Goal: Use online tool/utility: Utilize a website feature to perform a specific function

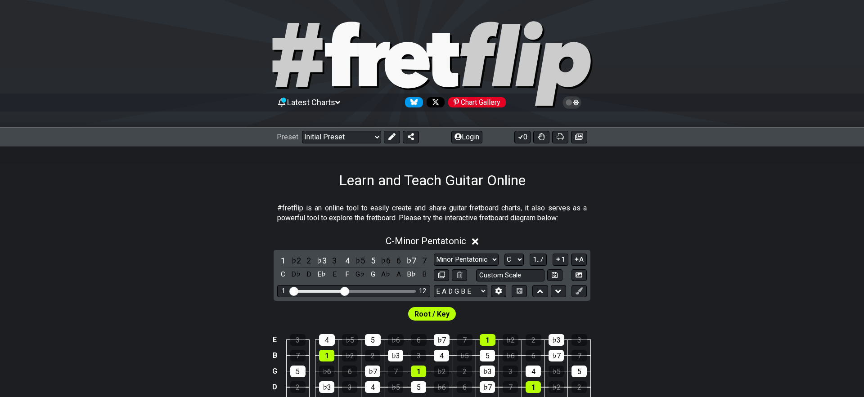
click at [319, 103] on span "Latest Charts" at bounding box center [311, 102] width 48 height 9
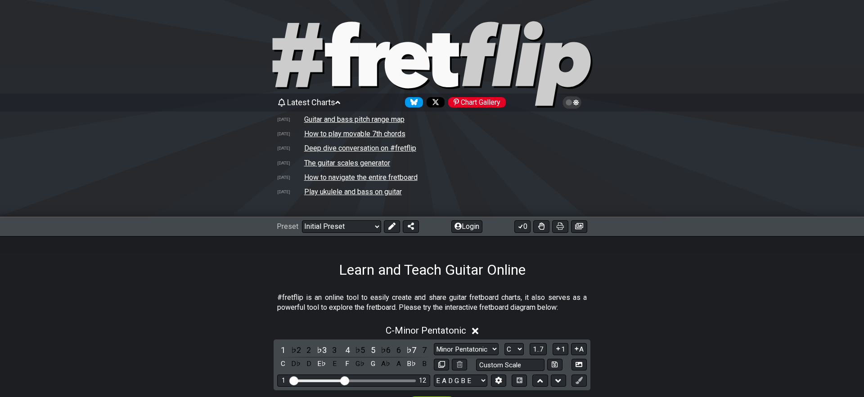
click at [319, 103] on span "Latest Charts" at bounding box center [311, 102] width 48 height 9
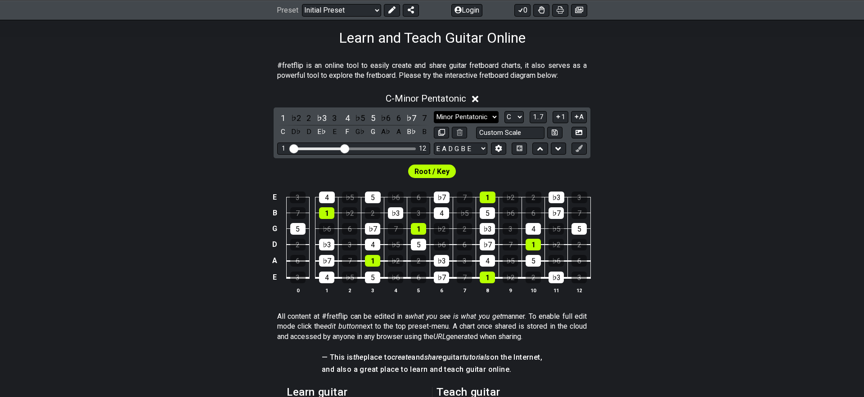
scroll to position [131, 0]
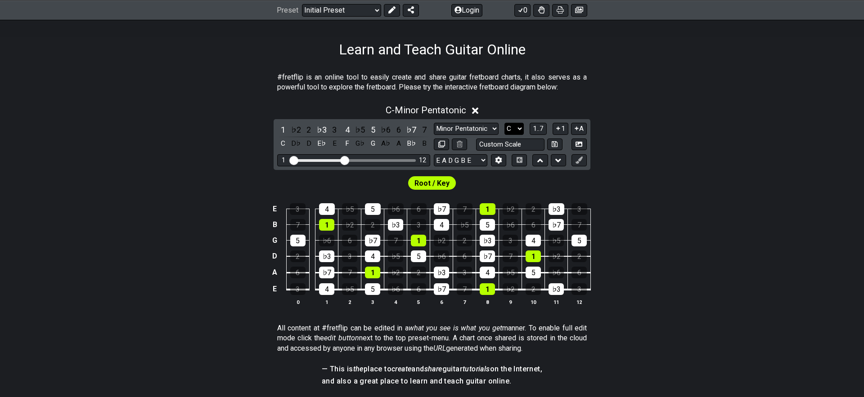
click at [511, 127] on select "A♭ A A♯ B♭ B C C♯ D♭ D D♯ E♭ E F F♯ G♭ G G♯" at bounding box center [513, 129] width 19 height 12
click at [472, 128] on select "Minor Pentatonic Click to edit Minor Pentatonic Major Pentatonic Minor Blues Ma…" at bounding box center [466, 129] width 65 height 12
select select "Major Pentatonic"
click at [434, 123] on select "Minor Pentatonic Click to edit Minor Pentatonic Major Pentatonic Minor Blues Ma…" at bounding box center [466, 129] width 65 height 12
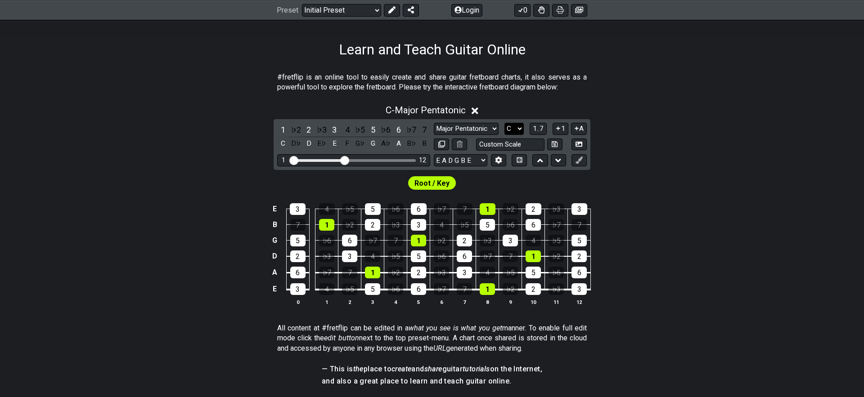
click at [515, 130] on select "A♭ A A♯ B♭ B C C♯ D♭ D D♯ E♭ E F F♯ G♭ G G♯" at bounding box center [513, 129] width 19 height 12
click at [504, 123] on select "A♭ A A♯ B♭ B C C♯ D♭ D D♯ E♭ E F F♯ G♭ G G♯" at bounding box center [513, 129] width 19 height 12
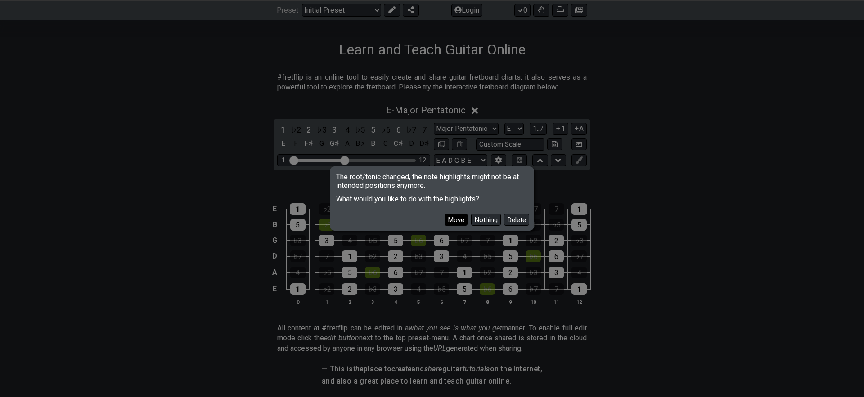
click at [457, 220] on button "Move" at bounding box center [456, 220] width 23 height 12
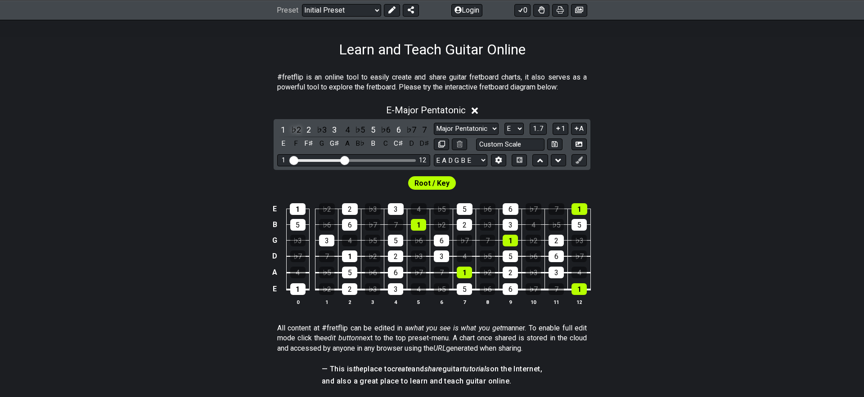
click at [292, 128] on div "♭2" at bounding box center [296, 130] width 12 height 12
click at [292, 128] on div "♯1" at bounding box center [296, 130] width 12 height 12
click at [292, 128] on div "♭2" at bounding box center [296, 130] width 12 height 12
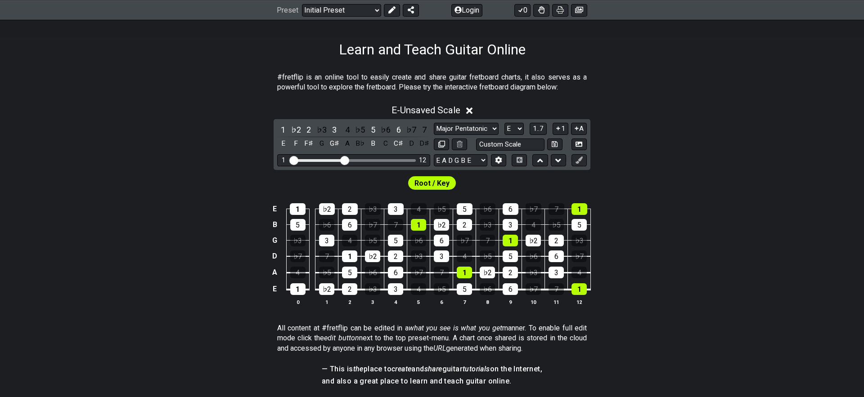
click at [292, 128] on div "♭2" at bounding box center [296, 130] width 12 height 12
click at [325, 128] on div "♭3" at bounding box center [322, 130] width 12 height 12
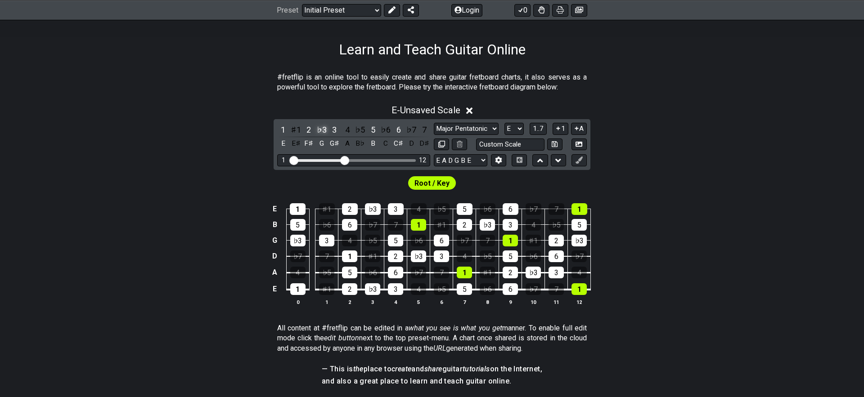
click at [325, 128] on div "♭3" at bounding box center [322, 130] width 12 height 12
click at [325, 128] on div "♯2" at bounding box center [322, 130] width 12 height 12
click at [364, 129] on div "♭5" at bounding box center [360, 130] width 12 height 12
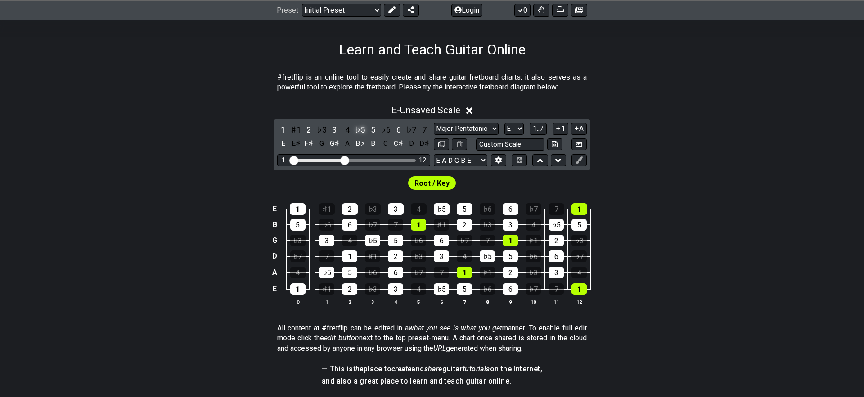
click at [364, 129] on div "♭5" at bounding box center [360, 130] width 12 height 12
click at [348, 128] on div "4" at bounding box center [348, 130] width 12 height 12
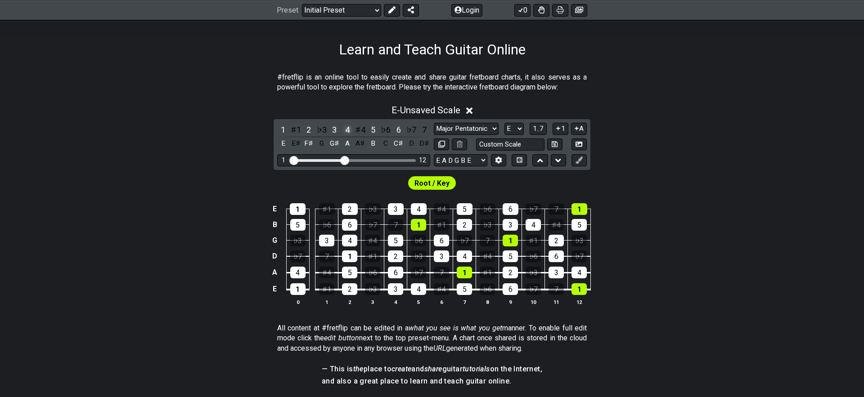
click at [348, 128] on div "4" at bounding box center [348, 130] width 12 height 12
click at [351, 131] on div "4" at bounding box center [348, 130] width 12 height 12
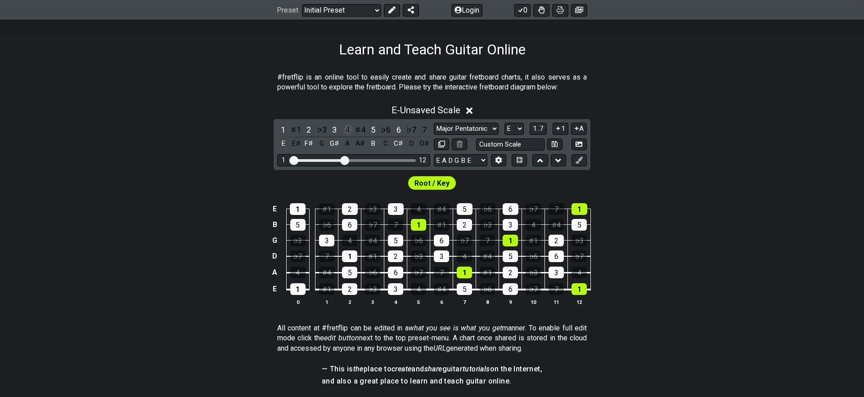
click at [351, 131] on div "4" at bounding box center [348, 130] width 12 height 12
click at [427, 130] on div "7" at bounding box center [424, 130] width 12 height 12
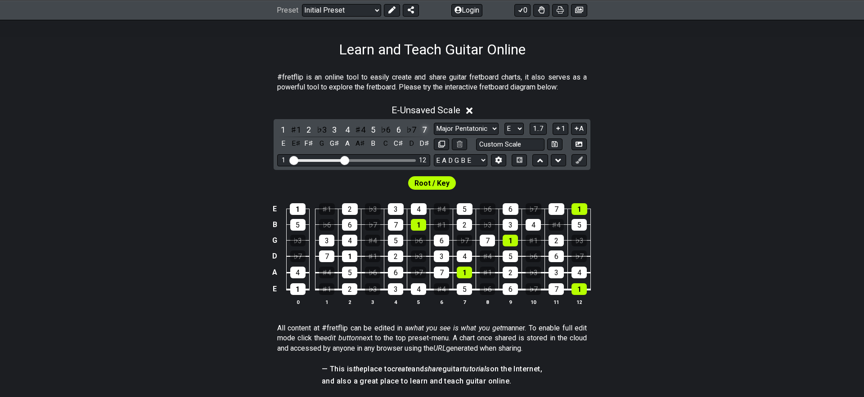
click at [427, 130] on div "7" at bounding box center [424, 130] width 12 height 12
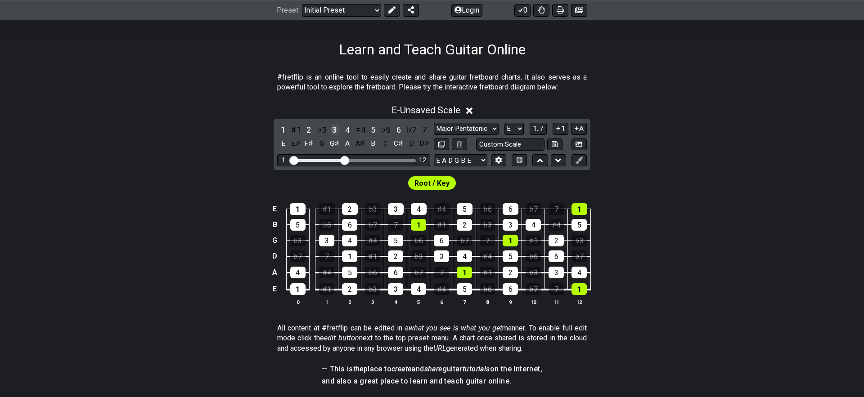
click at [336, 130] on div "3" at bounding box center [334, 130] width 12 height 12
click at [513, 130] on select "A♭ A A♯ B♭ B C C♯ D♭ D D♯ E♭ E F F♯ G♭ G G♯" at bounding box center [513, 129] width 19 height 12
select select "C"
click at [504, 123] on select "A♭ A A♯ B♭ B C C♯ D♭ D D♯ E♭ E F F♯ G♭ G G♯" at bounding box center [513, 129] width 19 height 12
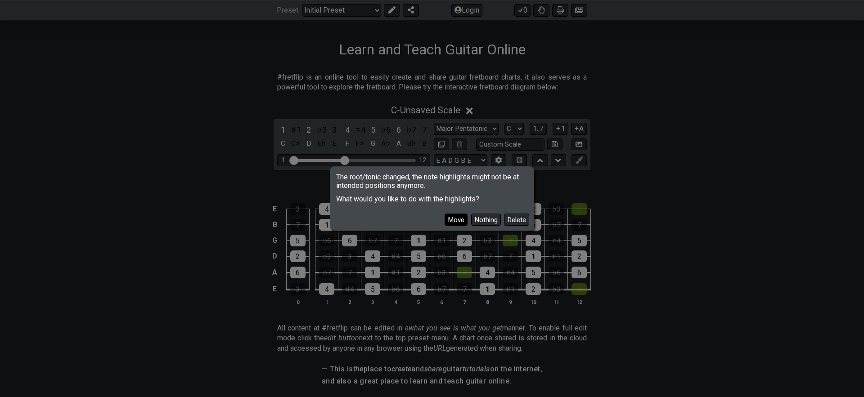
click at [459, 221] on button "Move" at bounding box center [456, 220] width 23 height 12
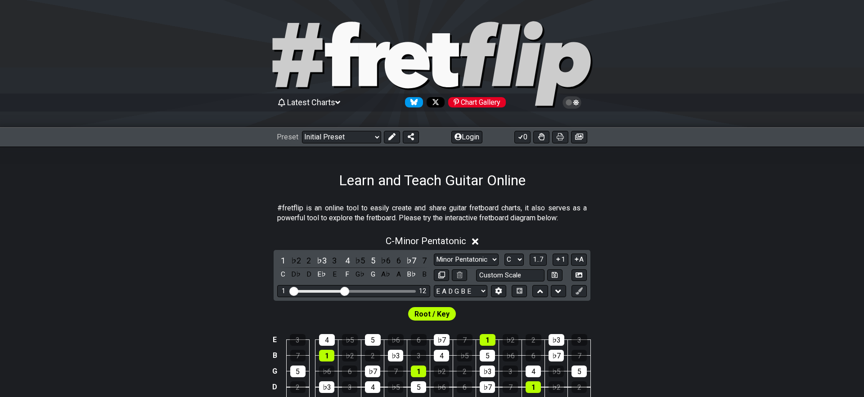
scroll to position [131, 0]
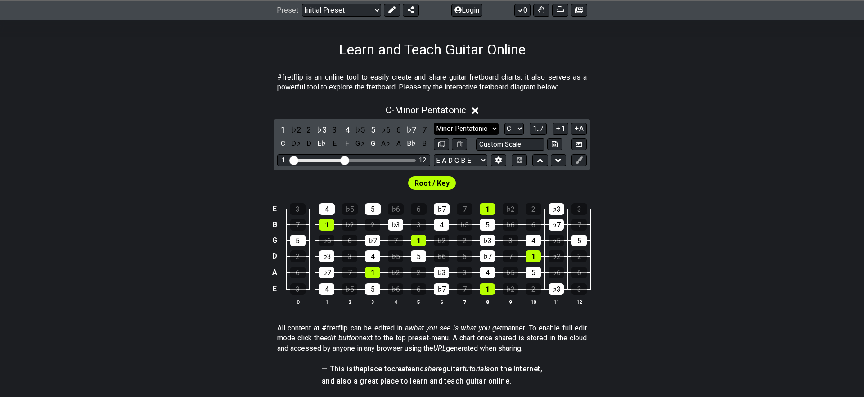
click at [480, 130] on select "Minor Pentatonic Click to edit Minor Pentatonic Major Pentatonic Minor Blues Ma…" at bounding box center [466, 129] width 65 height 12
click at [434, 123] on select "Minor Pentatonic Click to edit Minor Pentatonic Major Pentatonic Minor Blues Ma…" at bounding box center [466, 129] width 65 height 12
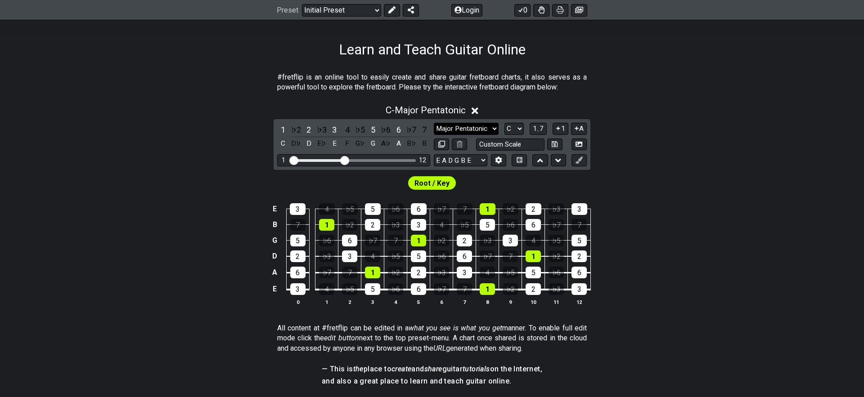
click at [478, 128] on select "Minor Pentatonic Click to edit Minor Pentatonic Major Pentatonic Minor Blues Ma…" at bounding box center [466, 129] width 65 height 12
click at [434, 123] on select "Minor Pentatonic Click to edit Minor Pentatonic Major Pentatonic Minor Blues Ma…" at bounding box center [466, 129] width 65 height 12
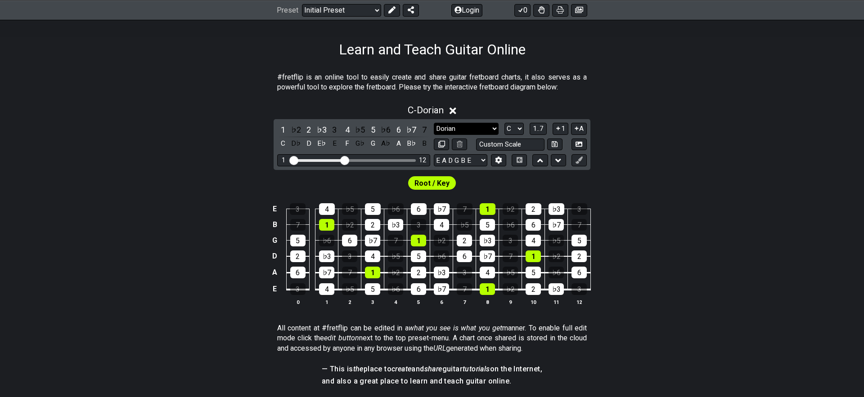
click at [477, 127] on select "Minor Pentatonic Click to edit Minor Pentatonic Major Pentatonic Minor Blues Ma…" at bounding box center [466, 129] width 65 height 12
click at [434, 123] on select "Minor Pentatonic Click to edit Minor Pentatonic Major Pentatonic Minor Blues Ma…" at bounding box center [466, 129] width 65 height 12
click at [477, 127] on select "Minor Pentatonic Click to edit Minor Pentatonic Major Pentatonic Minor Blues Ma…" at bounding box center [466, 129] width 65 height 12
select select "Major Pentatonic"
click at [434, 123] on select "Minor Pentatonic Click to edit Minor Pentatonic Major Pentatonic Minor Blues Ma…" at bounding box center [466, 129] width 65 height 12
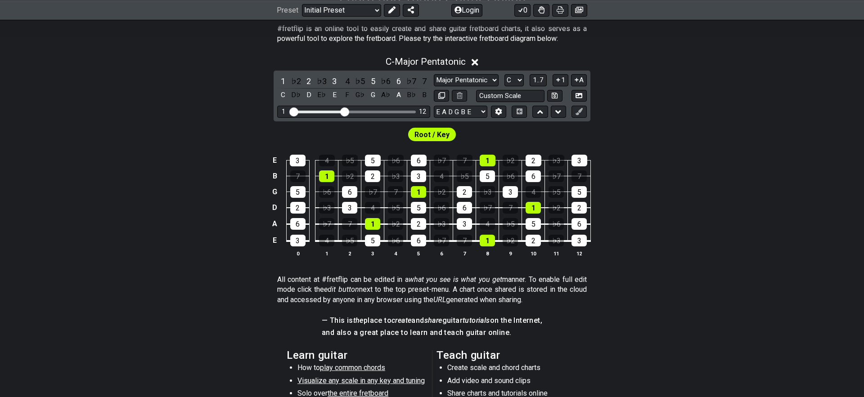
scroll to position [179, 0]
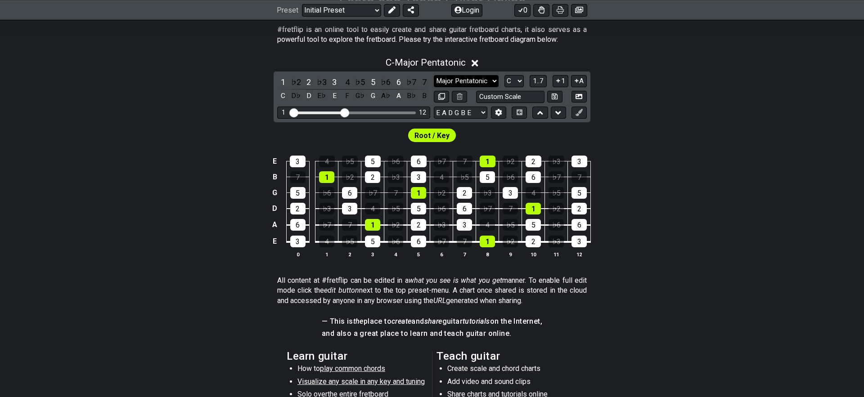
click at [486, 78] on select "Minor Pentatonic Click to edit Minor Pentatonic Major Pentatonic Minor Blues Ma…" at bounding box center [466, 81] width 65 height 12
click at [434, 75] on select "Minor Pentatonic Click to edit Minor Pentatonic Major Pentatonic Minor Blues Ma…" at bounding box center [466, 81] width 65 height 12
click at [507, 78] on select "A♭ A A♯ B♭ B C C♯ D♭ D D♯ E♭ E F F♯ G♭ G G♯" at bounding box center [513, 81] width 19 height 12
select select "E"
click at [504, 75] on select "A♭ A A♯ B♭ B C C♯ D♭ D D♯ E♭ E F F♯ G♭ G G♯" at bounding box center [513, 81] width 19 height 12
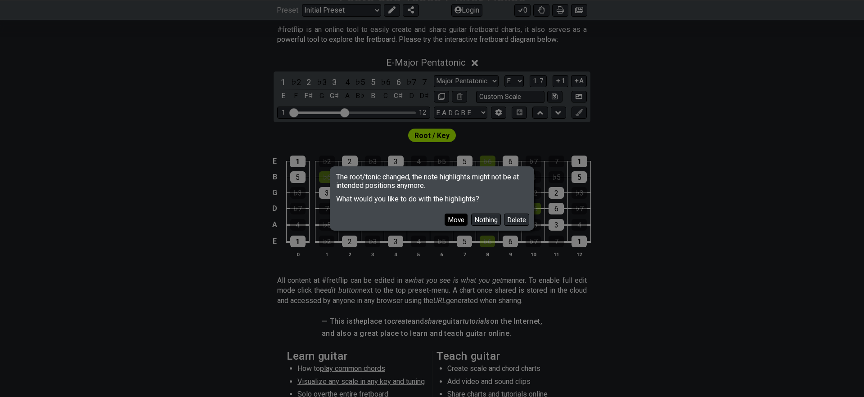
click at [459, 222] on button "Move" at bounding box center [456, 220] width 23 height 12
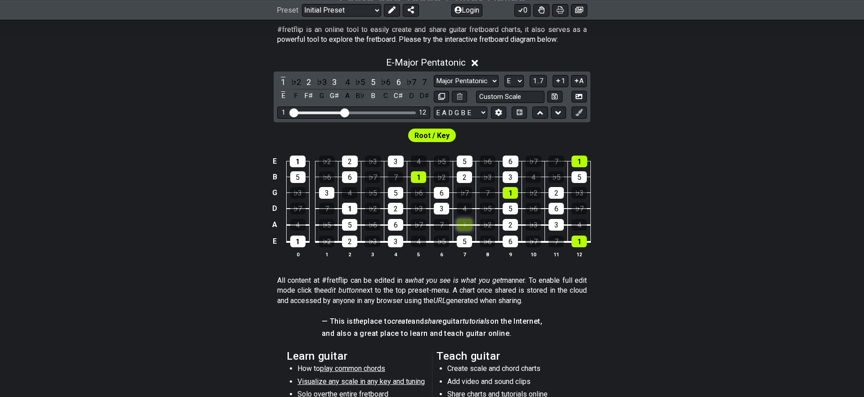
click at [462, 222] on div "1" at bounding box center [464, 225] width 15 height 12
click at [347, 240] on div "2" at bounding box center [349, 242] width 15 height 12
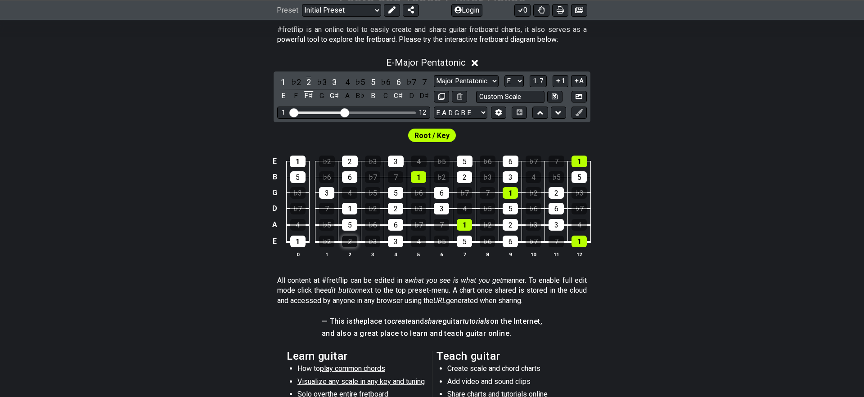
click at [347, 240] on div "2" at bounding box center [349, 242] width 15 height 12
click at [591, 128] on div "Root / Key" at bounding box center [432, 133] width 864 height 22
